Goal: Book appointment/travel/reservation

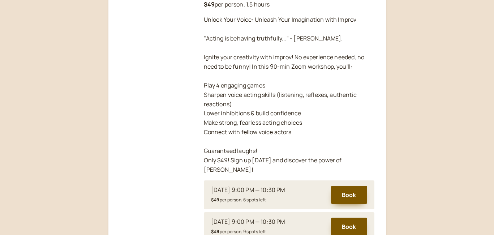
scroll to position [170, 0]
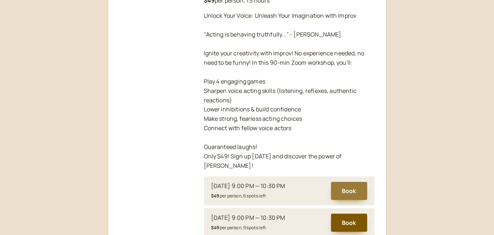
click at [345, 182] on button "Book" at bounding box center [349, 191] width 36 height 18
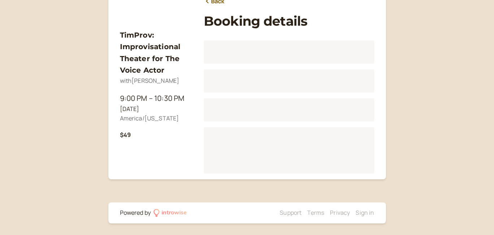
scroll to position [90, 0]
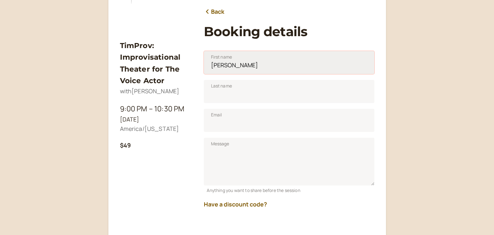
type input "[PERSON_NAME]"
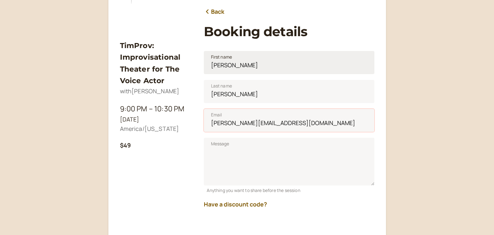
type input "[PERSON_NAME][EMAIL_ADDRESS][DOMAIN_NAME]"
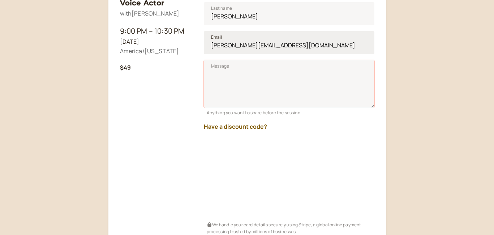
scroll to position [168, 0]
click at [275, 123] on div "Have a discount code?" at bounding box center [289, 123] width 170 height 15
click at [260, 126] on button "Have a discount code?" at bounding box center [235, 125] width 63 height 6
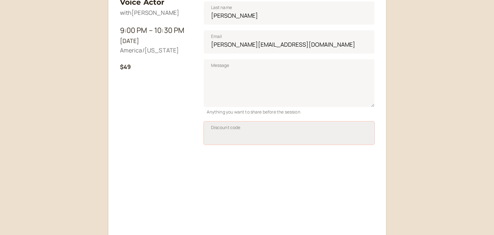
click at [227, 137] on input "Discount code" at bounding box center [289, 132] width 170 height 23
type input "TIM50JAN25"
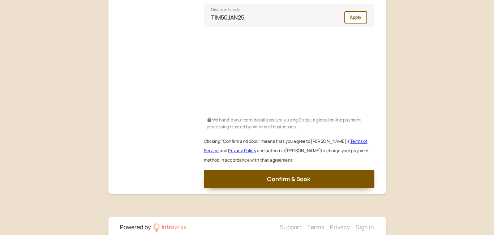
scroll to position [286, 0]
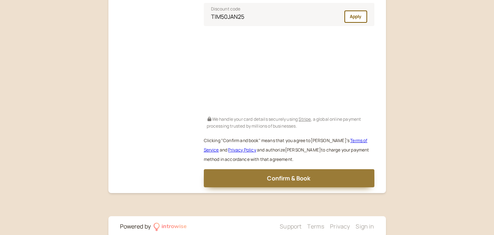
click at [264, 178] on button "Confirm & Book" at bounding box center [289, 178] width 170 height 18
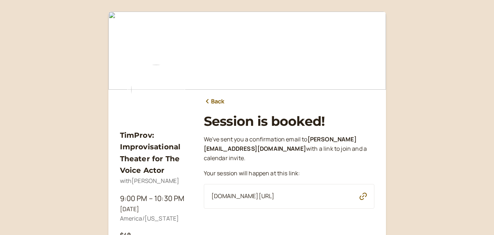
scroll to position [0, 0]
